Goal: Transaction & Acquisition: Purchase product/service

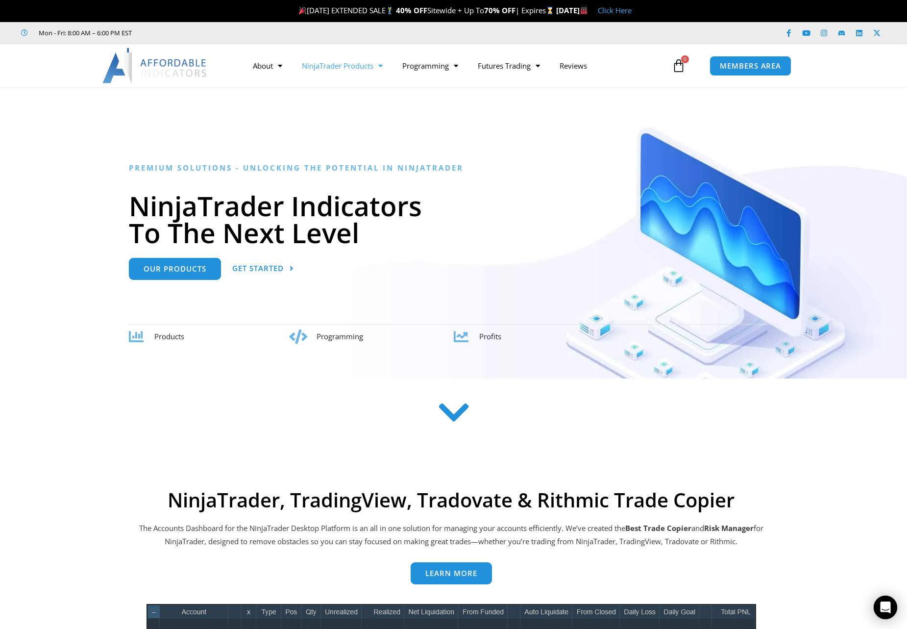
click at [344, 69] on link "NinjaTrader Products" at bounding box center [342, 65] width 100 height 23
click at [336, 89] on link "Promotions" at bounding box center [342, 86] width 100 height 18
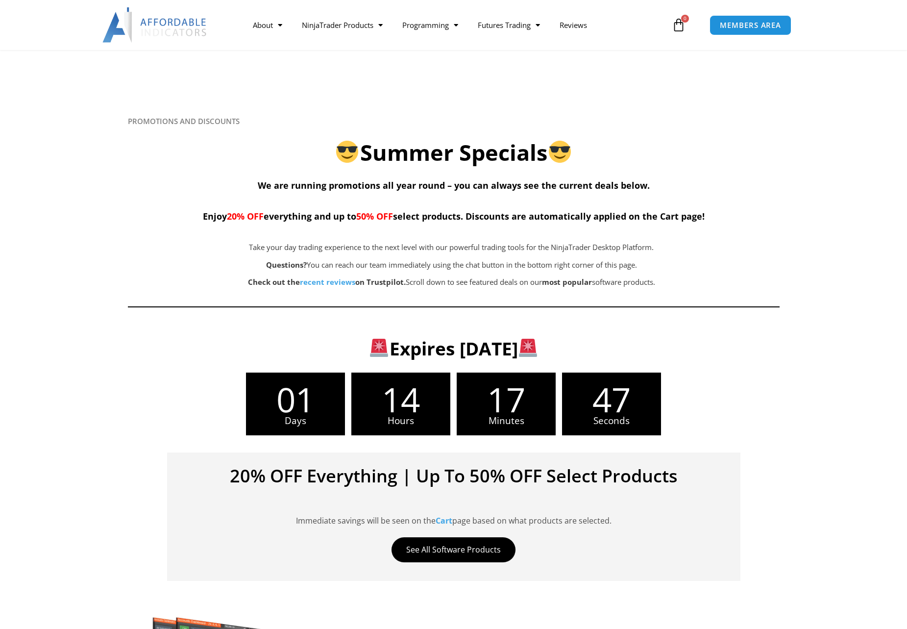
scroll to position [300, 0]
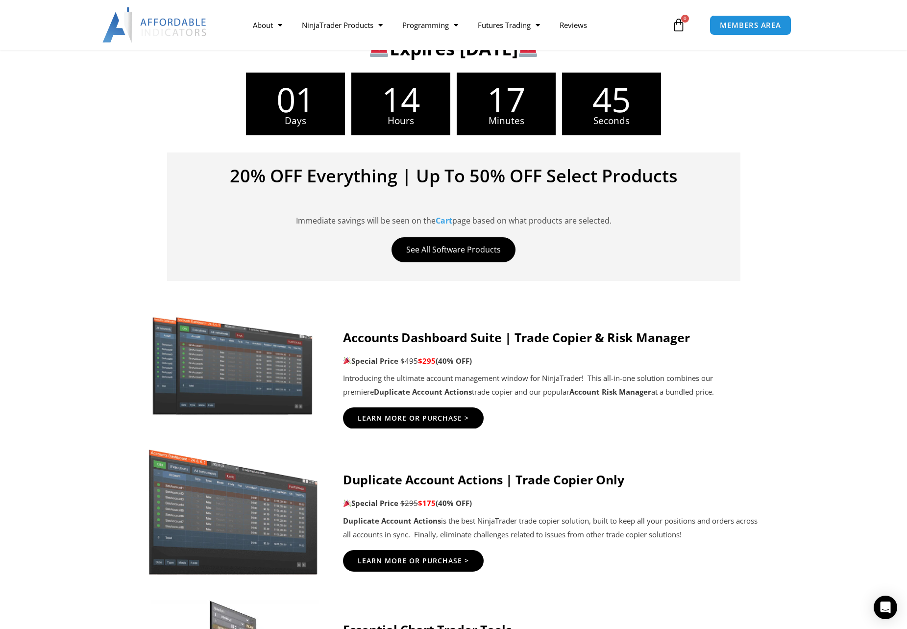
click at [450, 338] on strong "Accounts Dashboard Suite | Trade Copier & Risk Manager" at bounding box center [516, 337] width 347 height 17
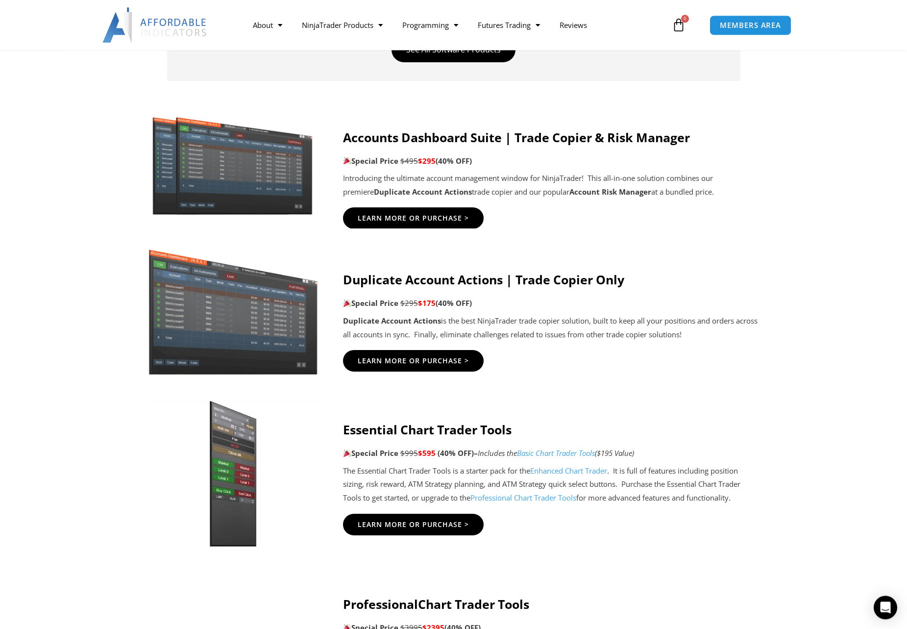
scroll to position [550, 0]
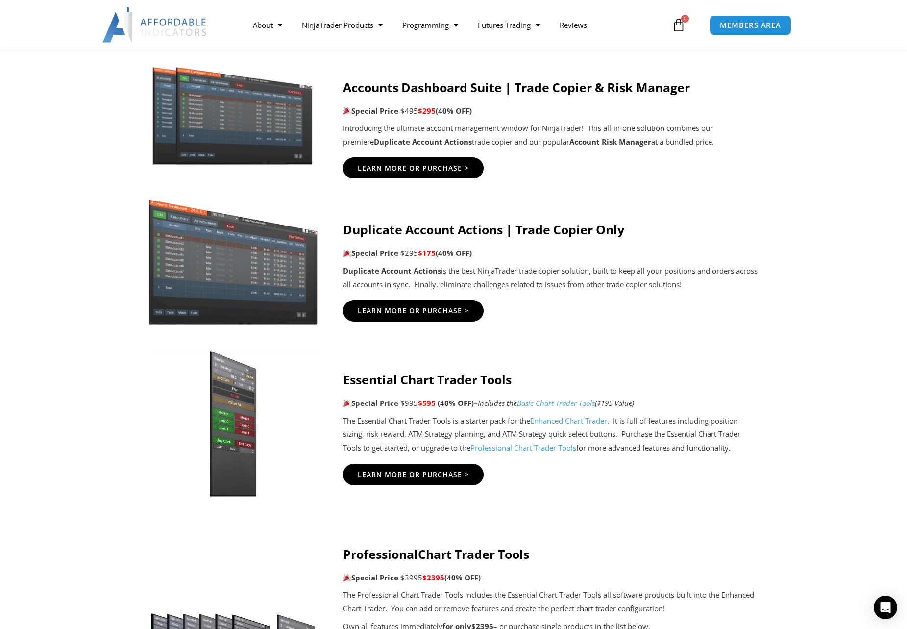
click at [486, 228] on h4 "Duplicate Account Actions | Trade Copier Only" at bounding box center [551, 229] width 417 height 15
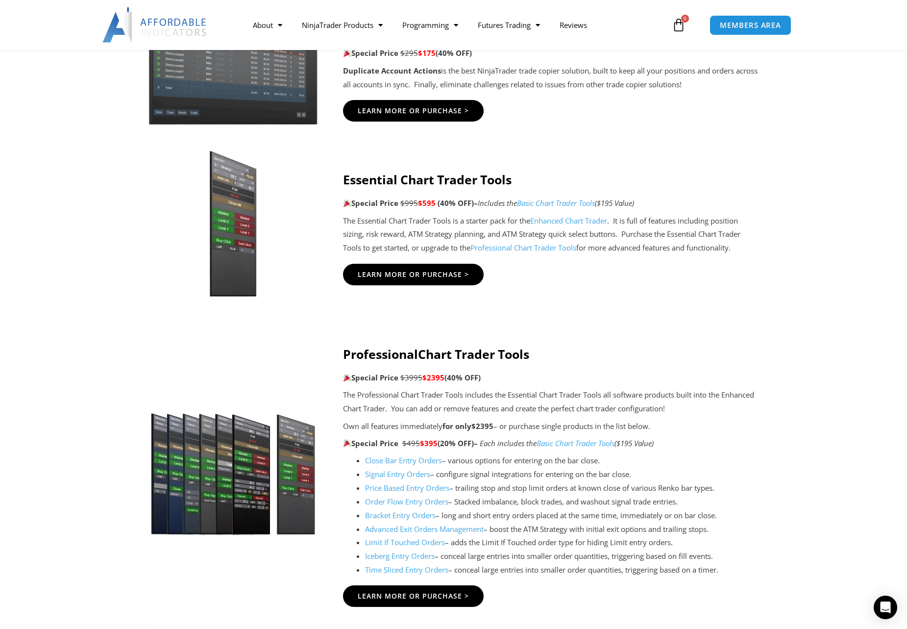
click at [408, 178] on strong "Essential Chart Trader Tools" at bounding box center [427, 179] width 169 height 17
click at [580, 202] on link "Basic Chart Trader Tools" at bounding box center [556, 203] width 78 height 10
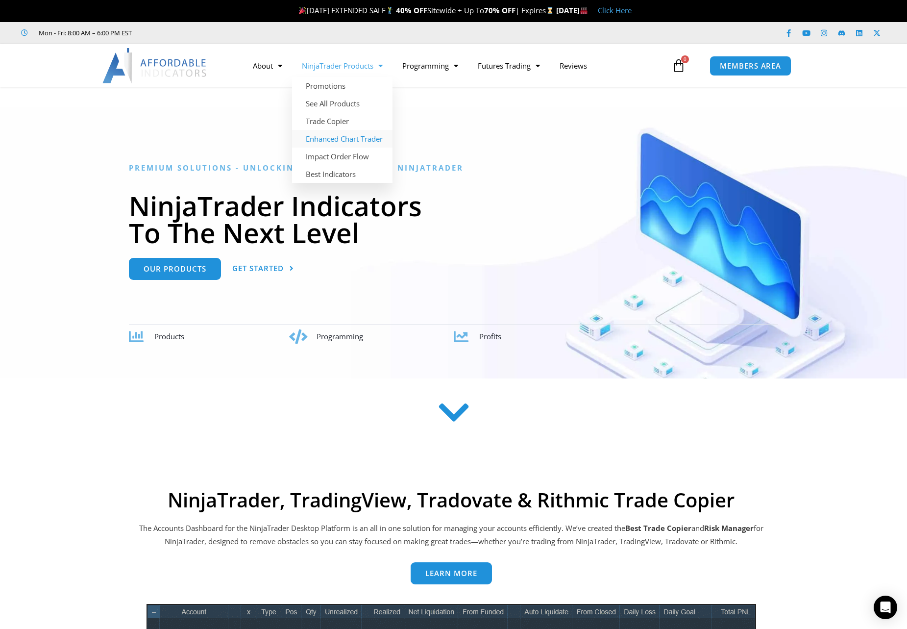
click at [332, 140] on link "Enhanced Chart Trader" at bounding box center [342, 139] width 100 height 18
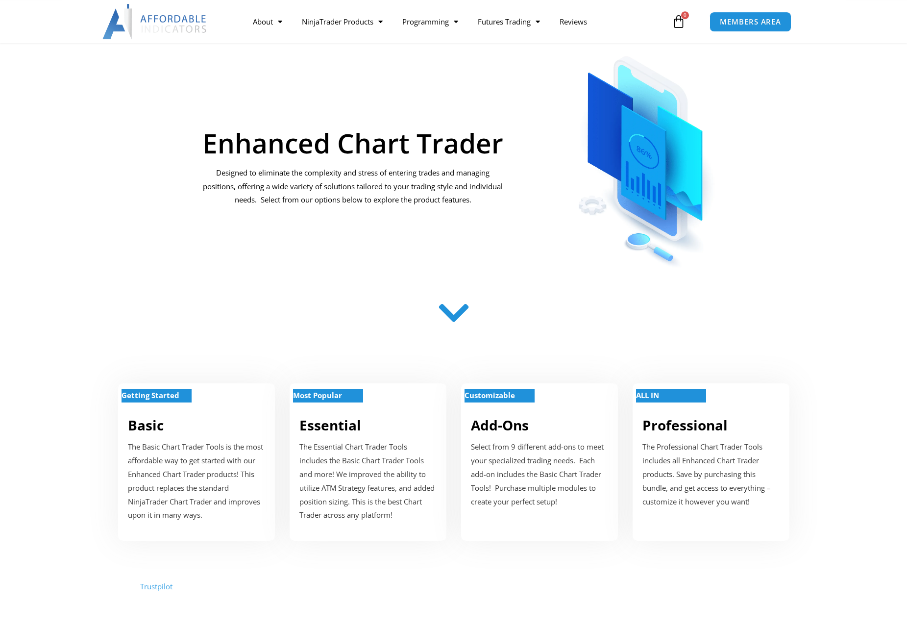
scroll to position [100, 0]
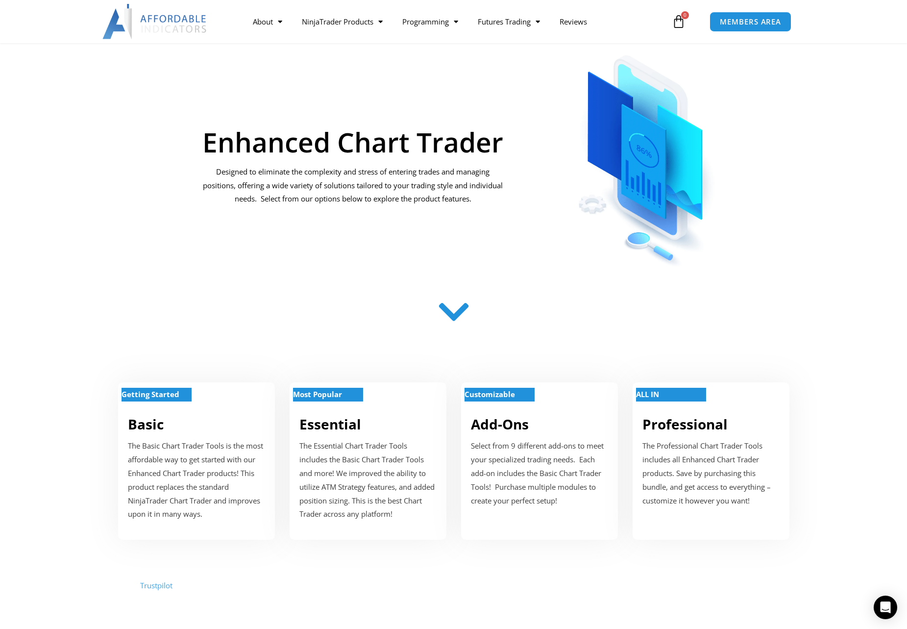
click at [450, 311] on icon at bounding box center [453, 311] width 35 height 35
click at [451, 318] on icon at bounding box center [453, 312] width 35 height 35
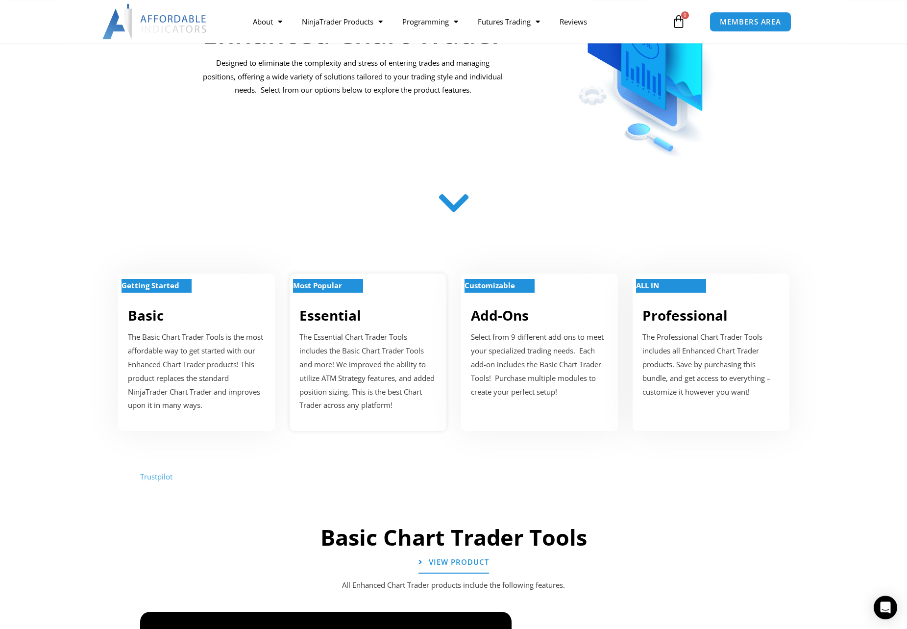
scroll to position [250, 0]
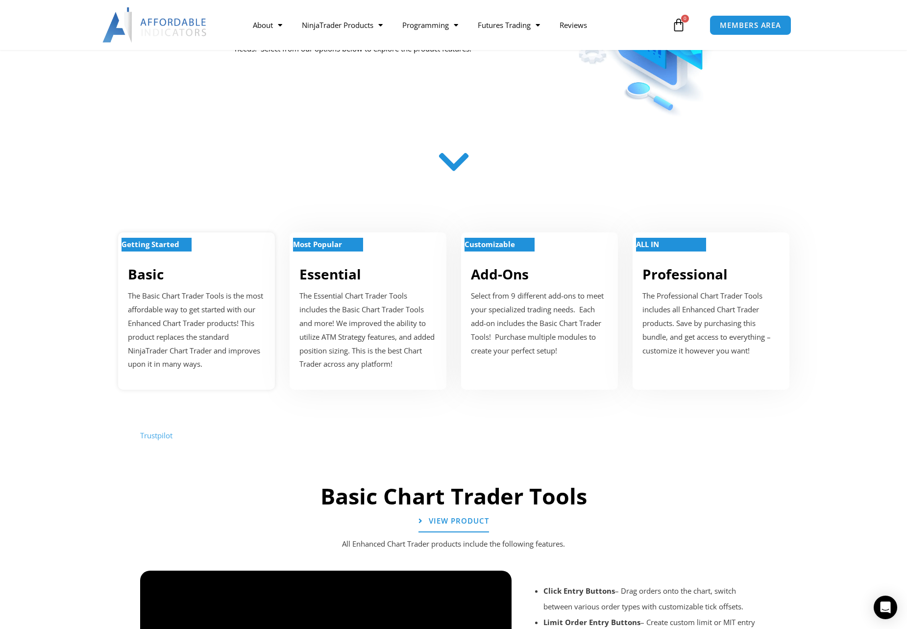
click at [166, 247] on strong "Getting Started" at bounding box center [150, 244] width 58 height 10
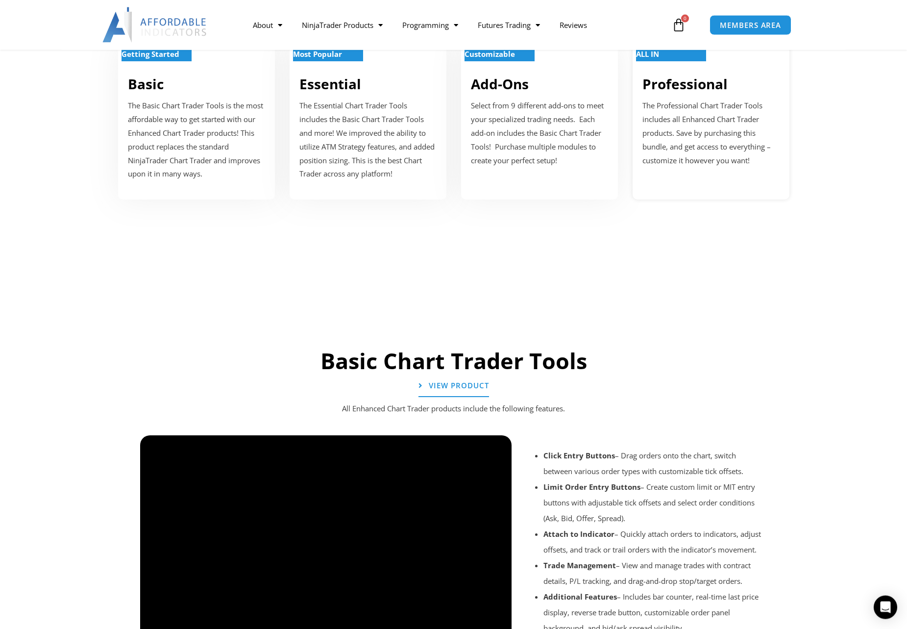
scroll to position [330, 0]
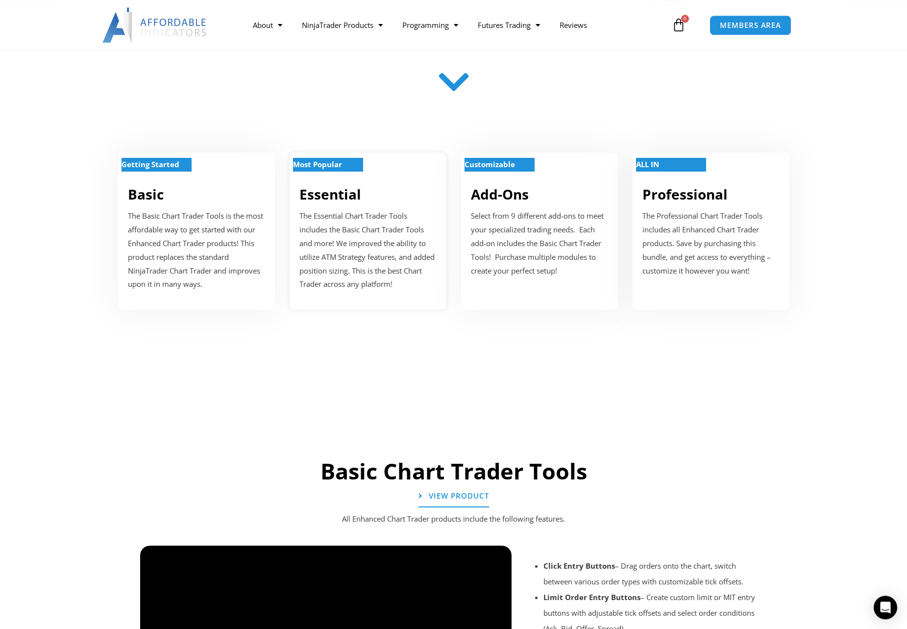
click at [360, 169] on p "Most Popular" at bounding box center [328, 165] width 70 height 14
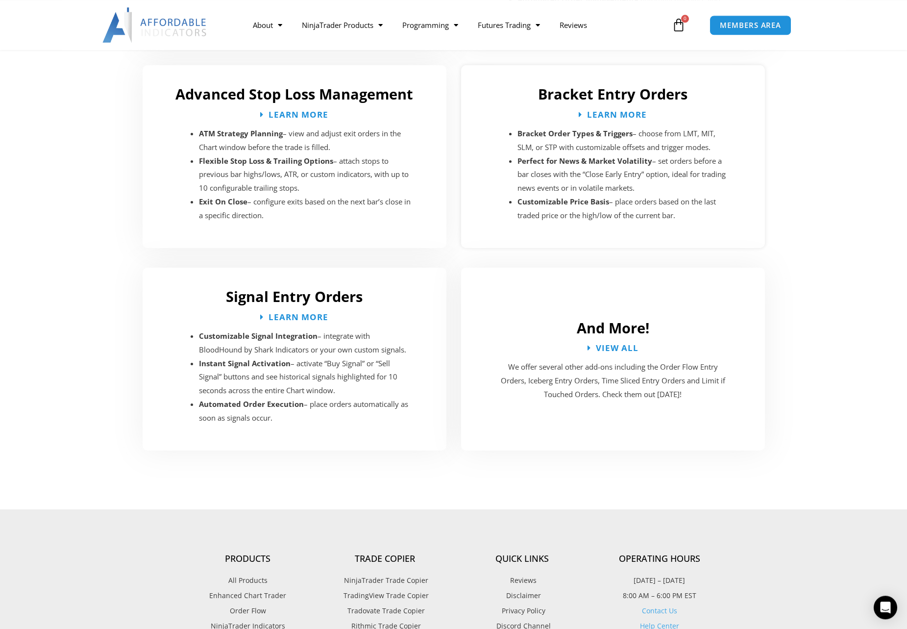
scroll to position [1674, 0]
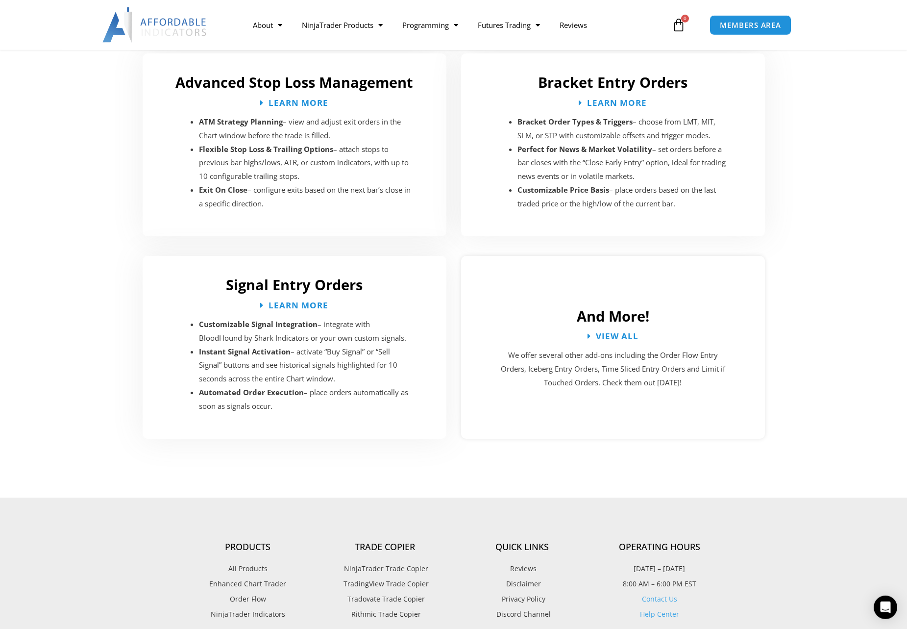
click at [609, 313] on h2 "And More!" at bounding box center [613, 316] width 284 height 19
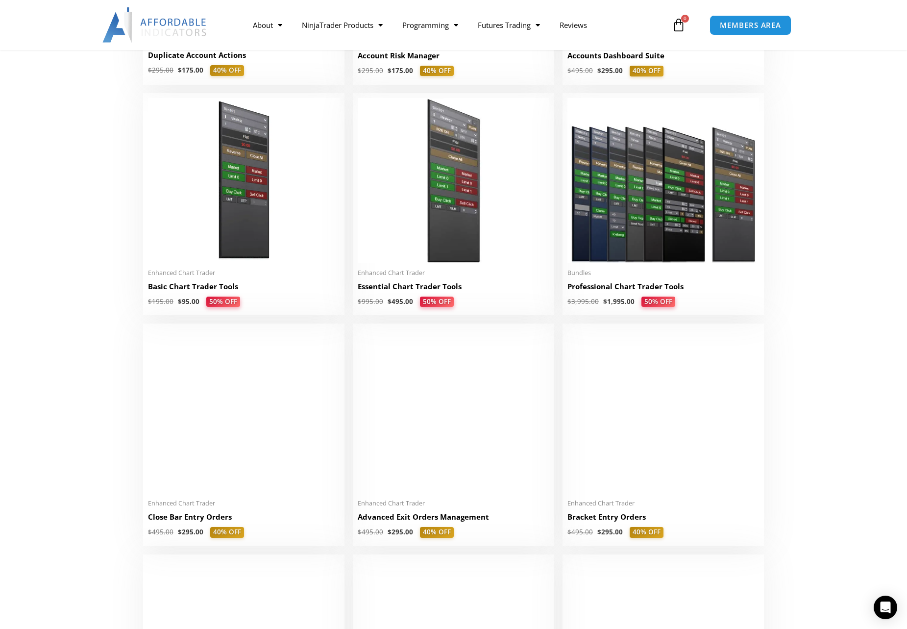
scroll to position [400, 0]
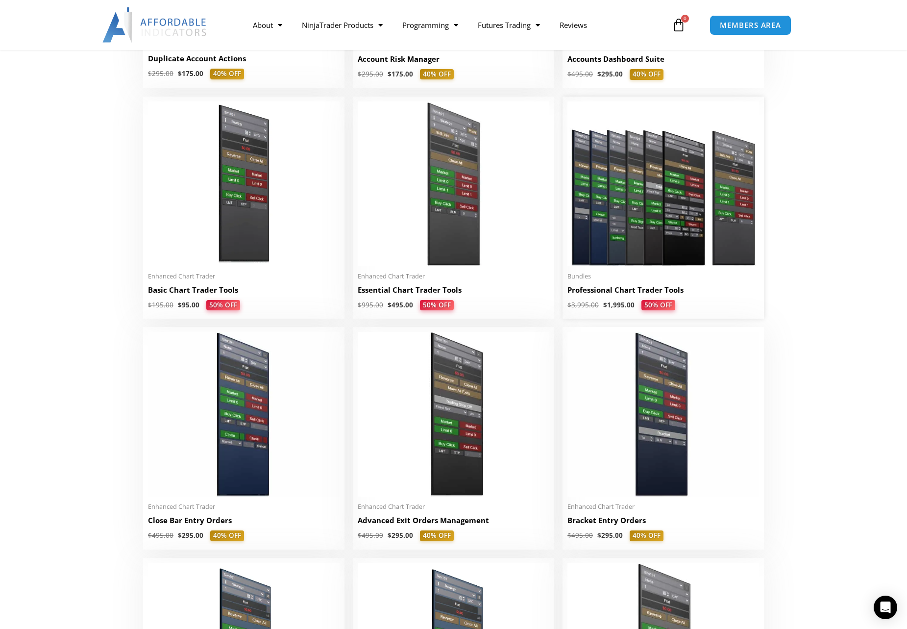
click at [656, 226] on img at bounding box center [663, 183] width 192 height 165
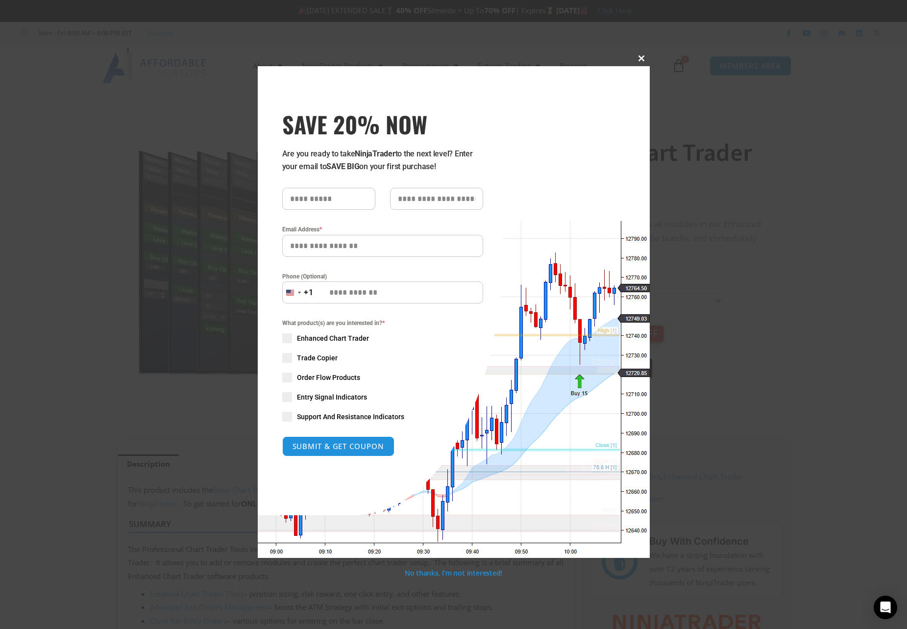
click at [640, 57] on span at bounding box center [642, 58] width 16 height 6
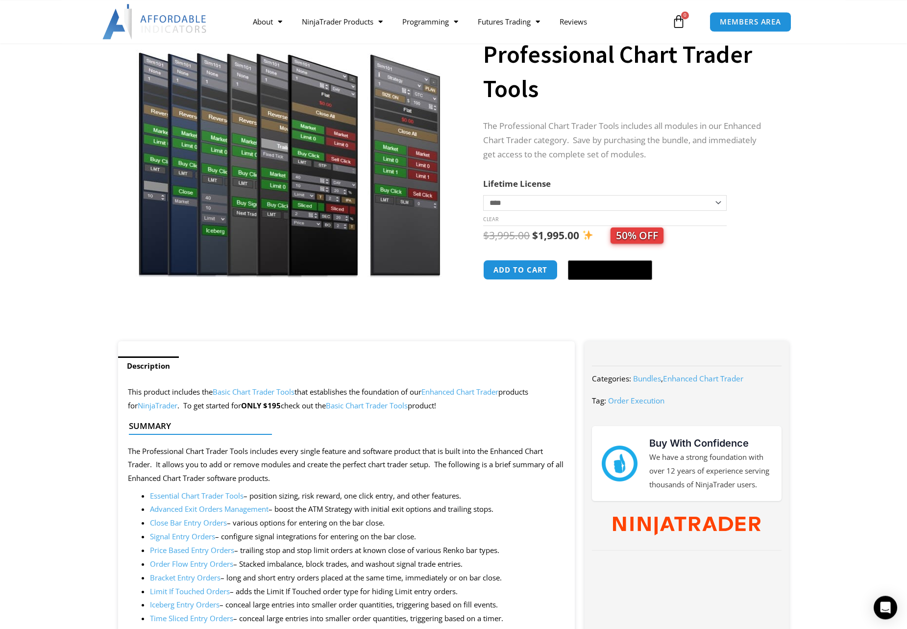
scroll to position [100, 0]
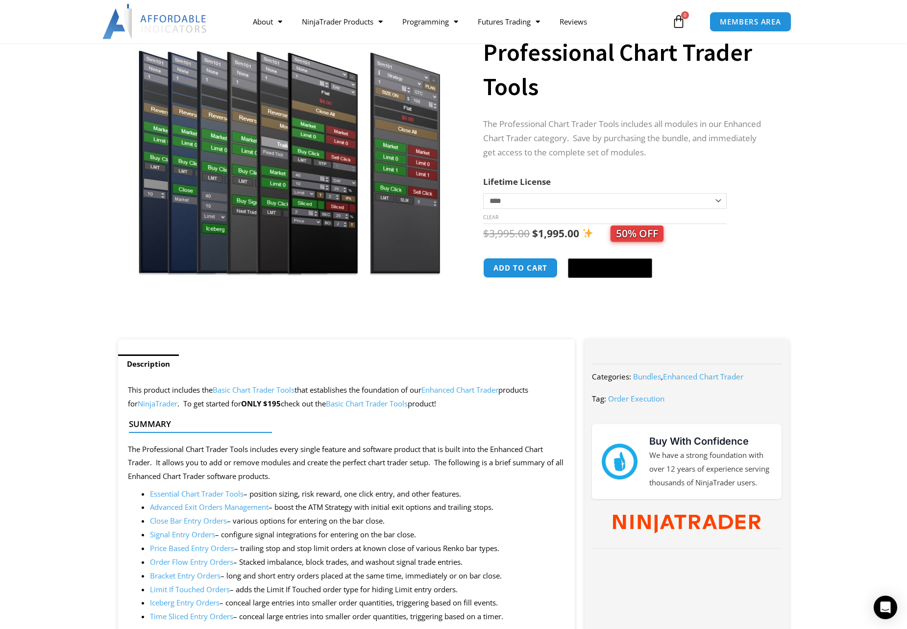
click at [586, 231] on img at bounding box center [587, 233] width 10 height 10
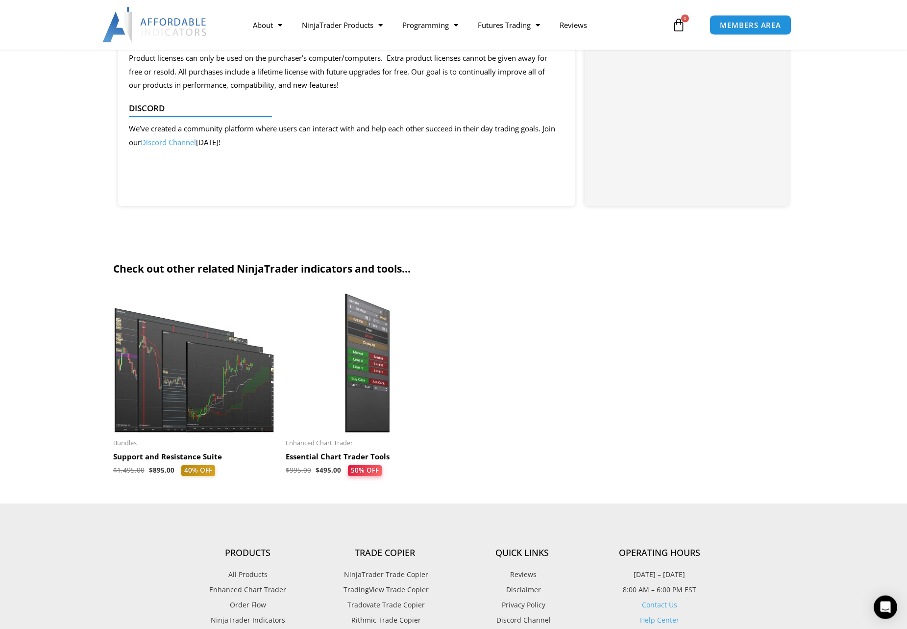
scroll to position [949, 0]
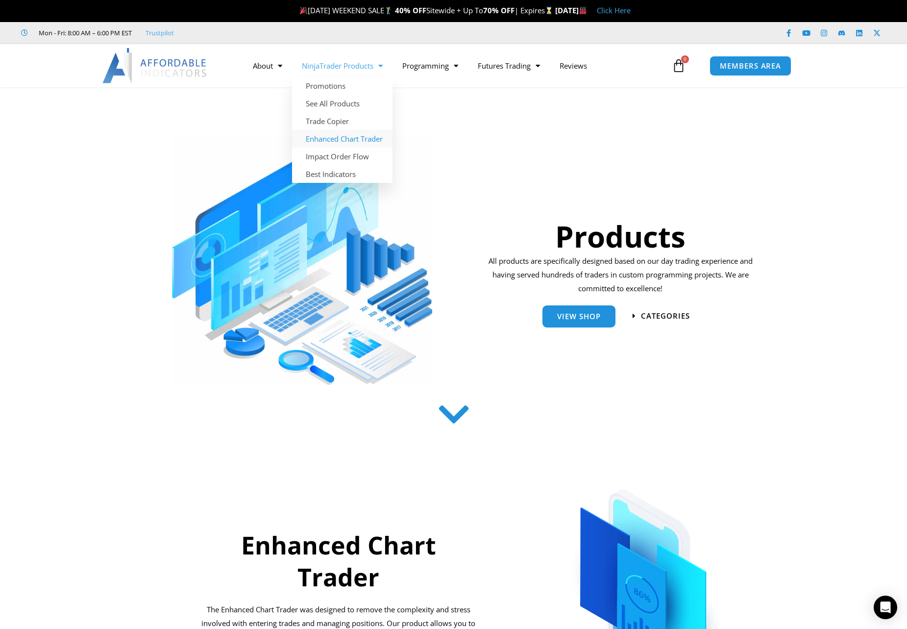
click at [343, 142] on link "Enhanced Chart Trader" at bounding box center [342, 139] width 100 height 18
